Goal: Use online tool/utility

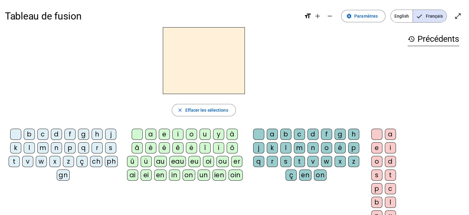
click at [205, 133] on div "u" at bounding box center [205, 133] width 11 height 11
click at [28, 133] on div "b" at bounding box center [29, 133] width 11 height 11
click at [29, 146] on div "l" at bounding box center [29, 147] width 11 height 11
click at [43, 146] on div "m" at bounding box center [42, 147] width 11 height 11
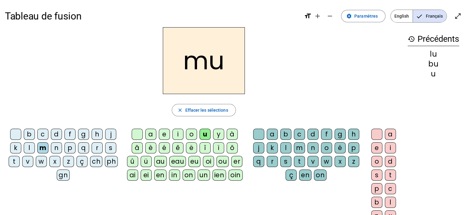
click at [53, 147] on div "n" at bounding box center [56, 147] width 11 height 11
click at [68, 146] on div "p" at bounding box center [70, 147] width 11 height 11
click at [109, 134] on div "j" at bounding box center [110, 133] width 11 height 11
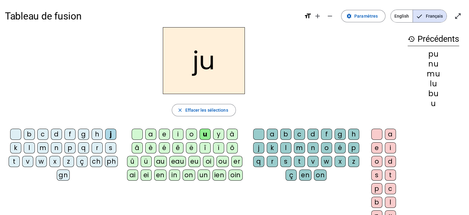
click at [96, 134] on div "h" at bounding box center [97, 133] width 11 height 11
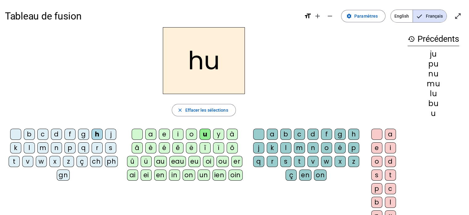
click at [26, 160] on div "v" at bounding box center [27, 161] width 11 height 11
click at [13, 160] on div "t" at bounding box center [14, 161] width 11 height 11
click at [42, 161] on div "w" at bounding box center [41, 161] width 11 height 11
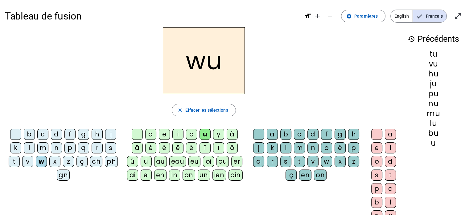
click at [67, 160] on div "z" at bounding box center [68, 161] width 11 height 11
click at [148, 133] on div "a" at bounding box center [150, 133] width 11 height 11
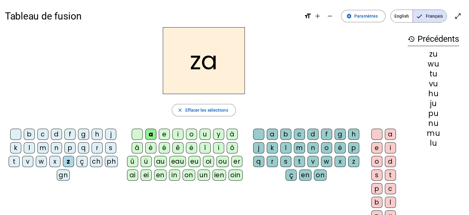
click at [68, 134] on div "f" at bounding box center [70, 133] width 11 height 11
click at [162, 135] on div "e" at bounding box center [164, 133] width 11 height 11
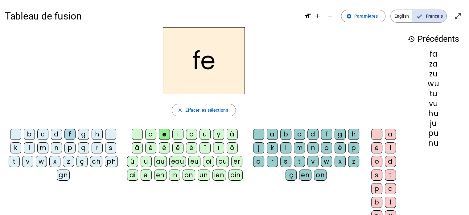
click at [176, 133] on div "i" at bounding box center [178, 133] width 11 height 11
click at [192, 135] on div "o" at bounding box center [191, 133] width 11 height 11
click at [203, 132] on div "u" at bounding box center [205, 133] width 11 height 11
click at [215, 132] on div "y" at bounding box center [218, 133] width 11 height 11
click at [149, 146] on div "è" at bounding box center [150, 147] width 11 height 11
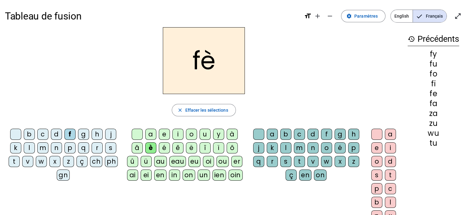
click at [164, 144] on div "é" at bounding box center [164, 147] width 11 height 11
click at [177, 147] on div "ê" at bounding box center [178, 147] width 11 height 11
click at [30, 147] on div "l" at bounding box center [29, 147] width 11 height 11
click at [150, 133] on div "a" at bounding box center [150, 133] width 11 height 11
click at [164, 135] on div "e" at bounding box center [164, 133] width 11 height 11
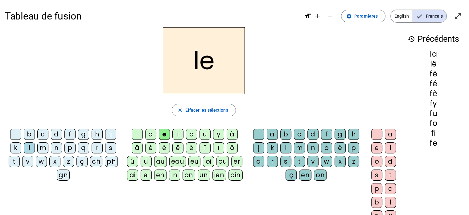
click at [178, 134] on div "i" at bounding box center [178, 133] width 11 height 11
click at [162, 136] on div "e" at bounding box center [164, 133] width 11 height 11
click at [190, 135] on div "o" at bounding box center [191, 133] width 11 height 11
click at [203, 135] on div "u" at bounding box center [205, 133] width 11 height 11
click at [215, 133] on div "y" at bounding box center [218, 133] width 11 height 11
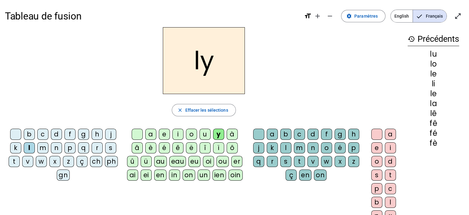
click at [150, 147] on div "è" at bounding box center [150, 147] width 11 height 11
click at [161, 146] on div "é" at bounding box center [164, 147] width 11 height 11
click at [15, 159] on div "t" at bounding box center [14, 161] width 11 height 11
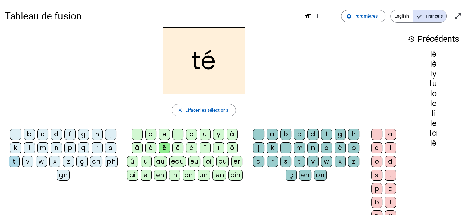
click at [148, 133] on div "a" at bounding box center [150, 133] width 11 height 11
click at [164, 134] on div "e" at bounding box center [164, 133] width 11 height 11
click at [178, 133] on div "i" at bounding box center [178, 133] width 11 height 11
click at [272, 160] on div "r" at bounding box center [272, 161] width 11 height 11
click at [29, 147] on div "l" at bounding box center [29, 147] width 11 height 11
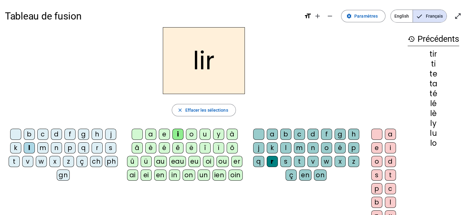
click at [202, 133] on div "u" at bounding box center [205, 133] width 11 height 11
click at [109, 146] on div "s" at bounding box center [110, 147] width 11 height 11
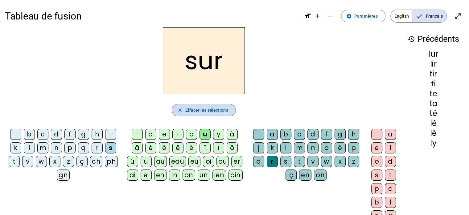
click at [177, 108] on mat-icon "close" at bounding box center [180, 110] width 6 height 6
